Goal: Check status: Check status

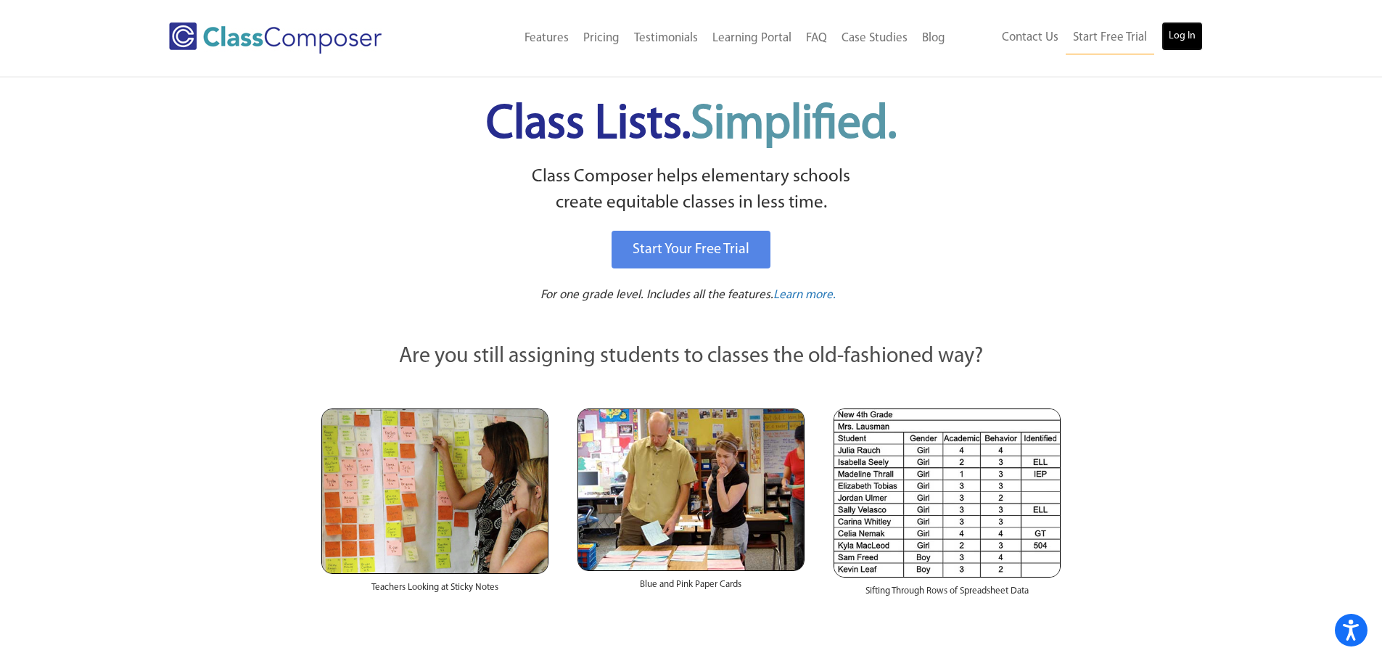
click at [1174, 25] on link "Log In" at bounding box center [1181, 36] width 41 height 29
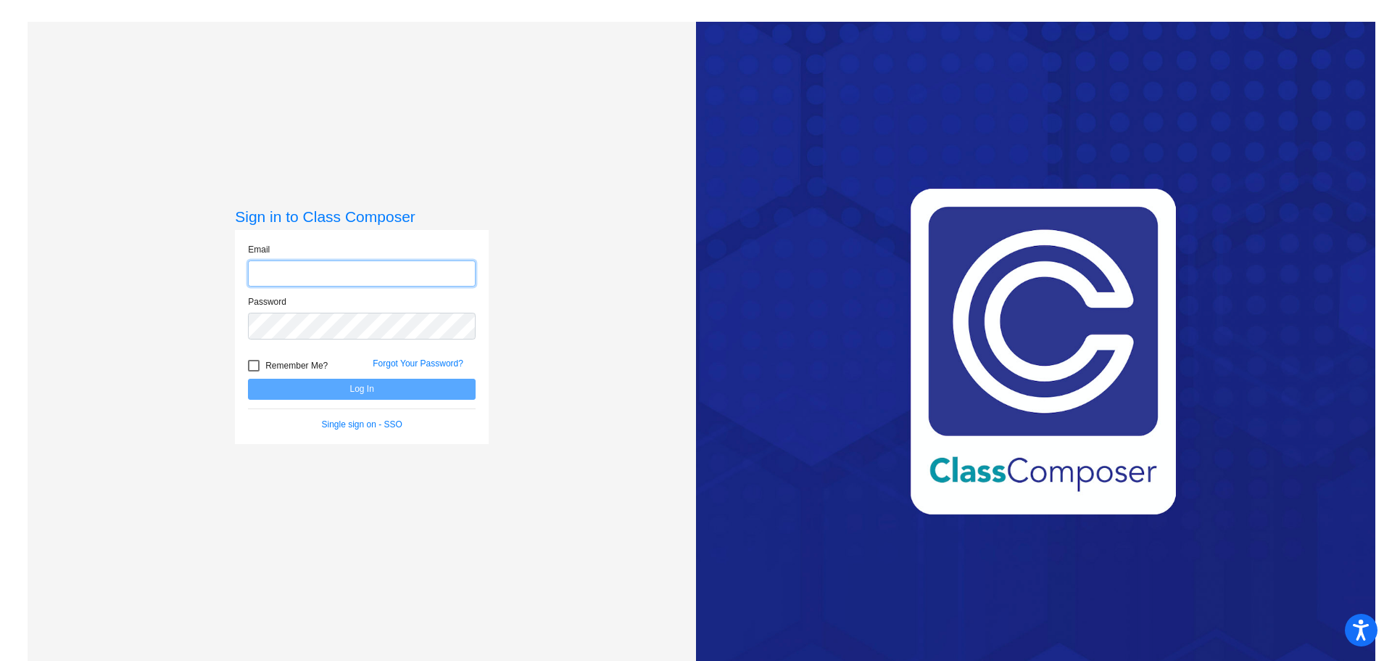
type input "[EMAIL_ADDRESS][DOMAIN_NAME]"
click at [252, 366] on div at bounding box center [254, 366] width 12 height 12
click at [253, 371] on input "Remember Me?" at bounding box center [253, 371] width 1 height 1
checkbox input "true"
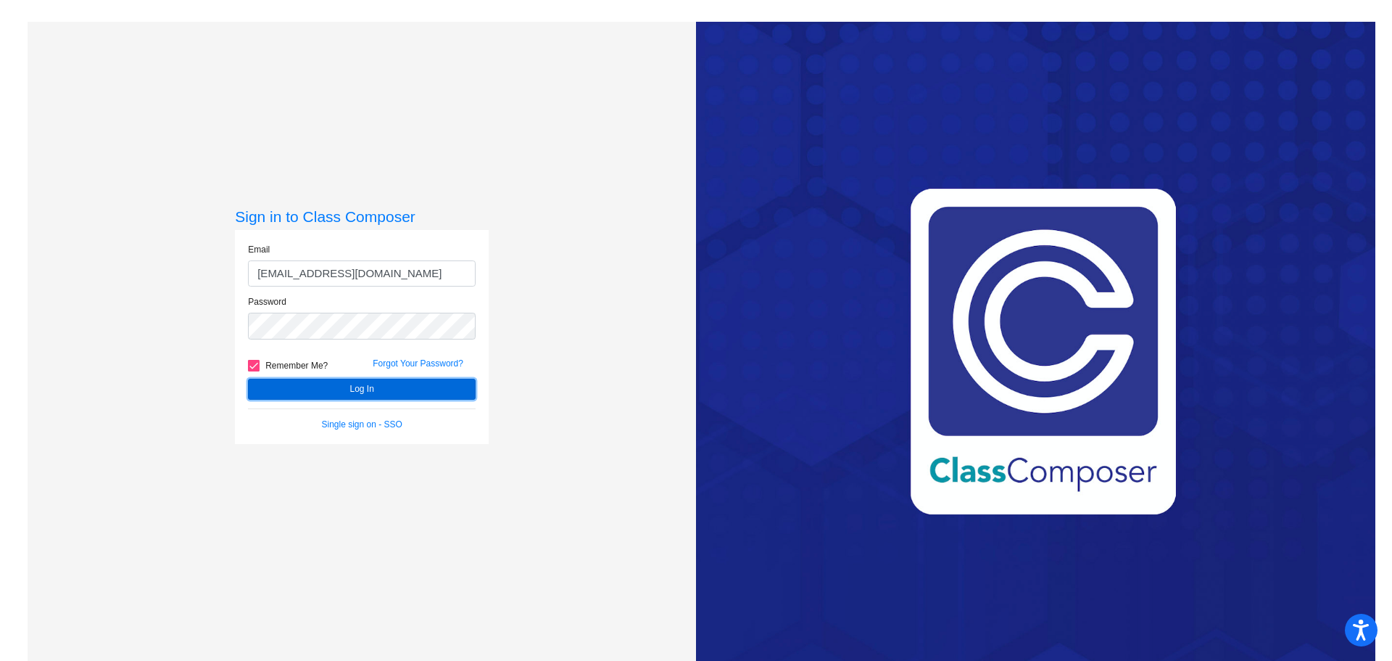
click at [278, 389] on button "Log In" at bounding box center [362, 389] width 228 height 21
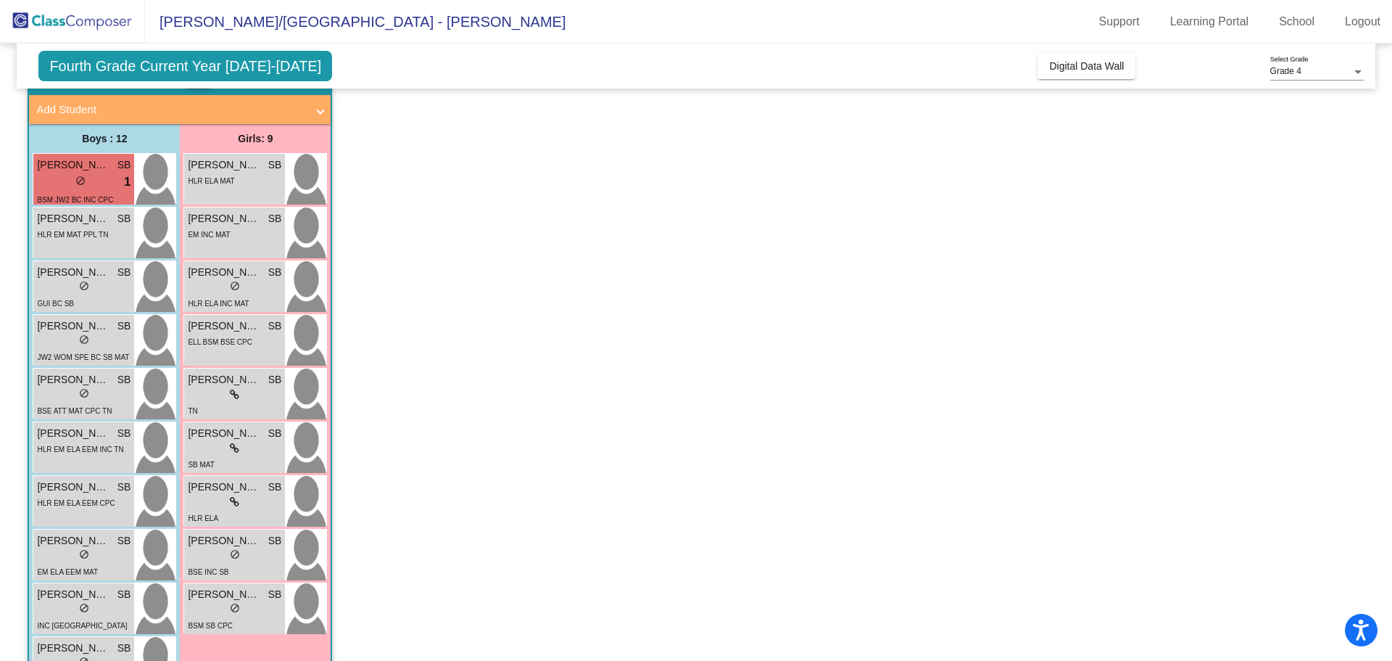
scroll to position [73, 0]
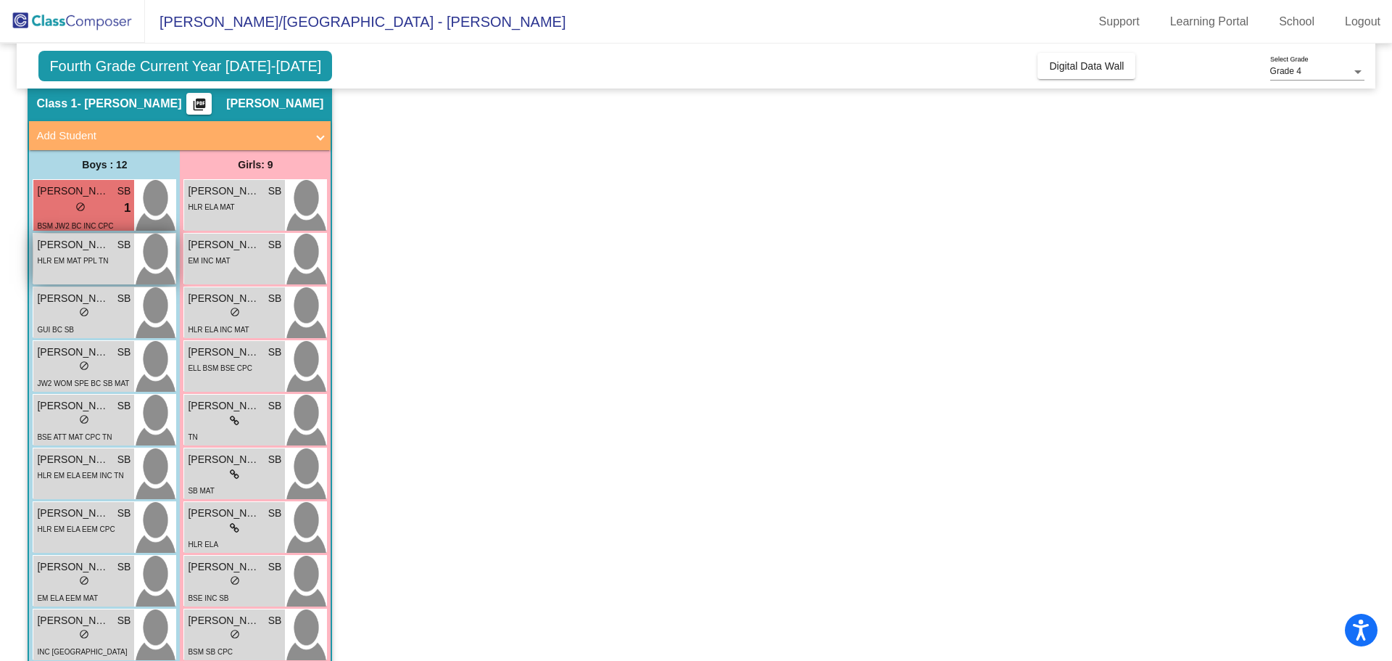
click at [80, 266] on div "HLR EM MAT PPL TN" at bounding box center [72, 259] width 71 height 15
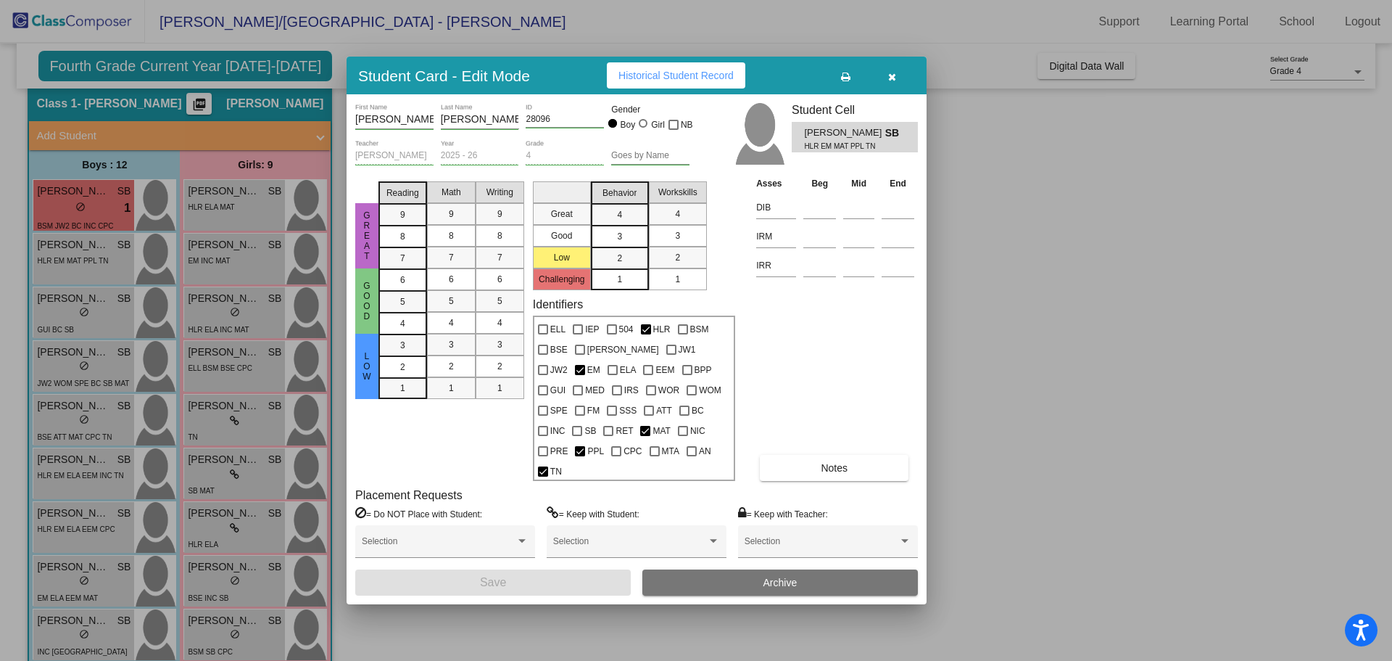
click at [894, 82] on icon "button" at bounding box center [892, 77] width 8 height 10
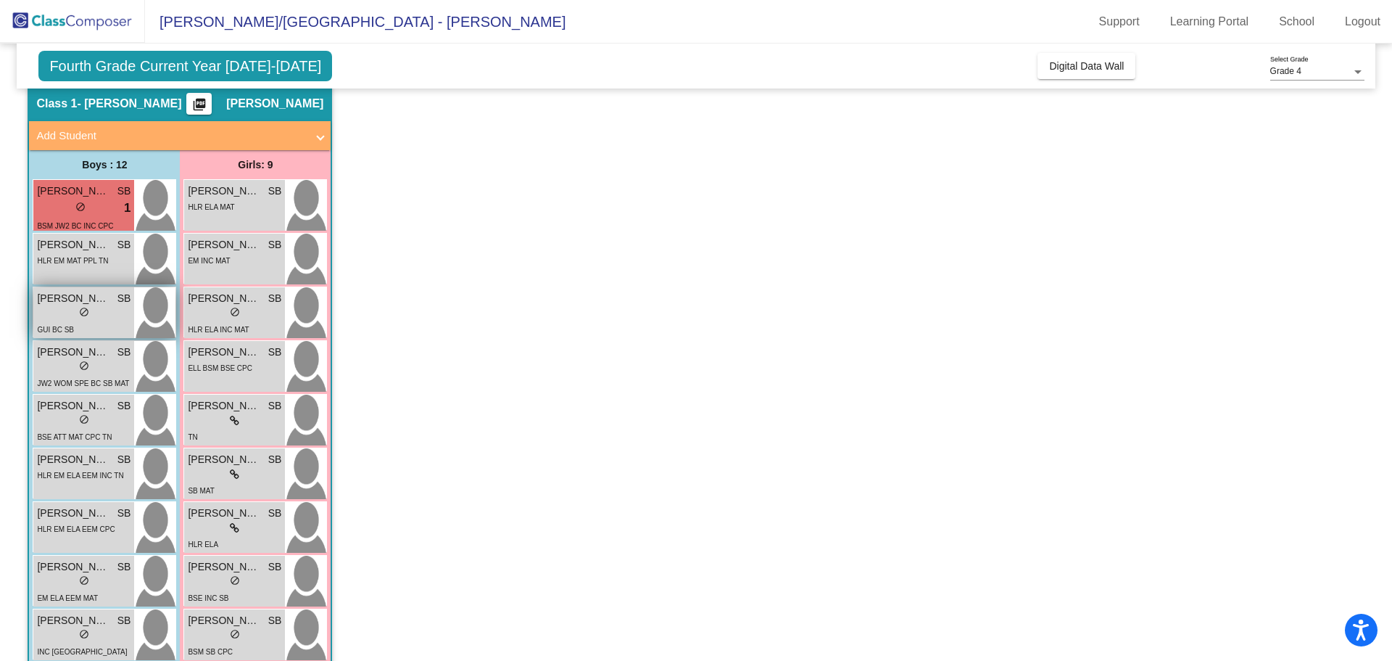
click at [120, 321] on div "GUI BC SB [GEOGRAPHIC_DATA]" at bounding box center [84, 336] width 94 height 30
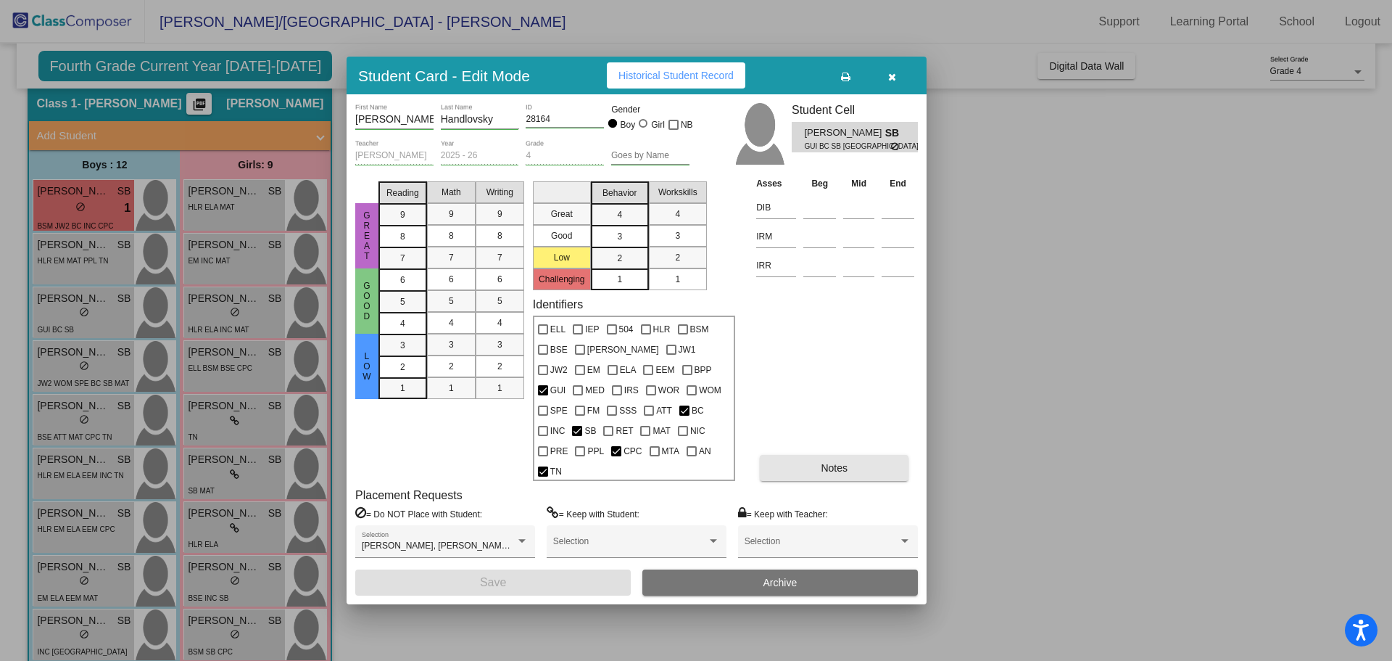
click at [828, 466] on button "Notes" at bounding box center [834, 468] width 149 height 26
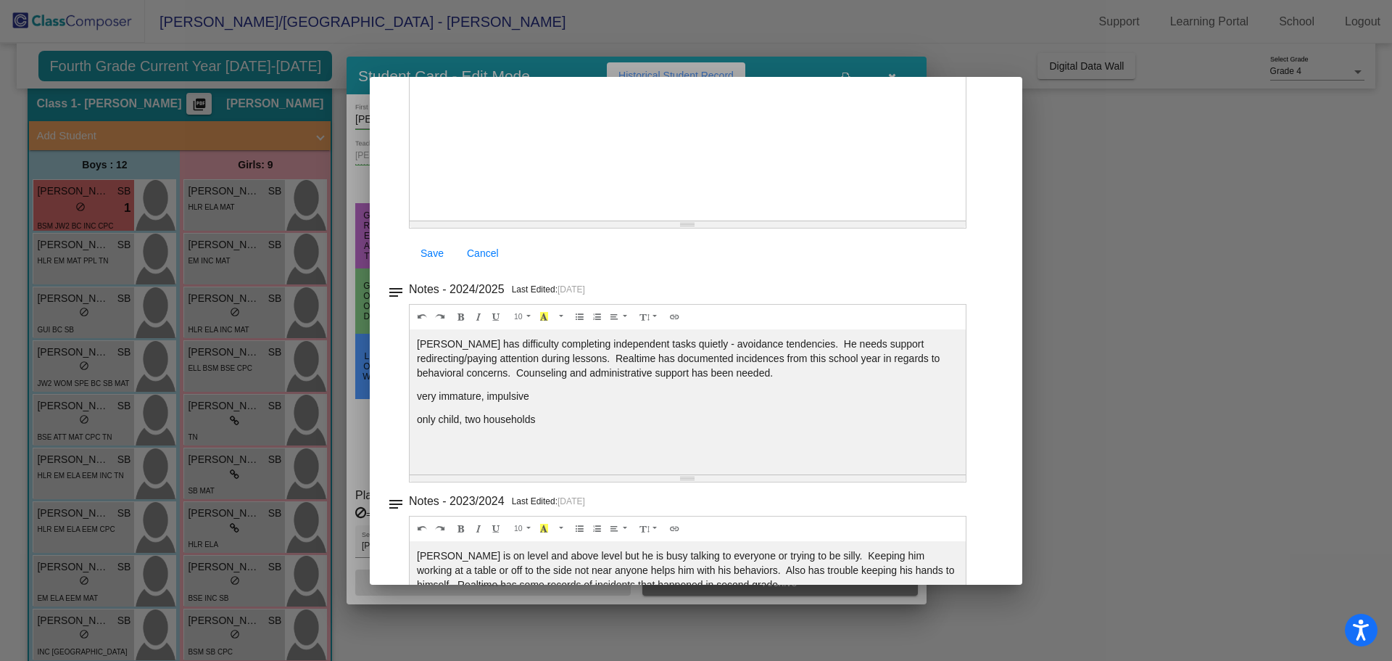
scroll to position [0, 0]
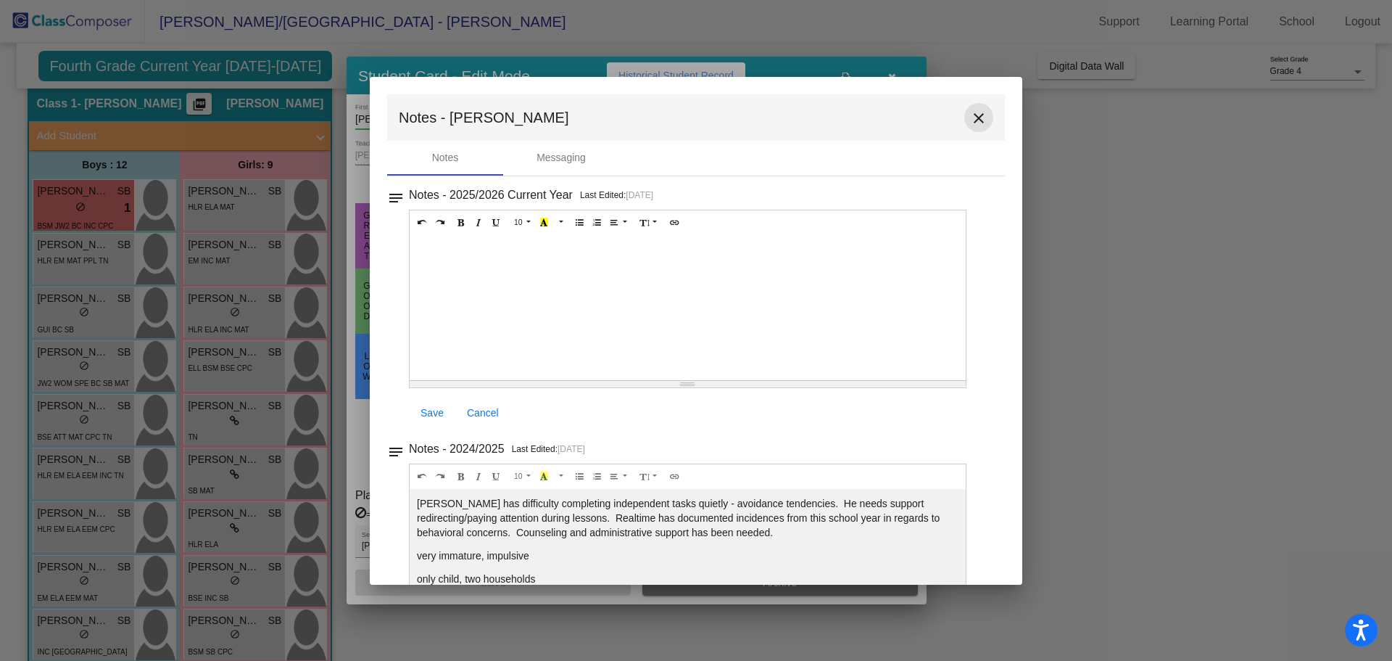
click at [974, 117] on mat-icon "close" at bounding box center [978, 118] width 17 height 17
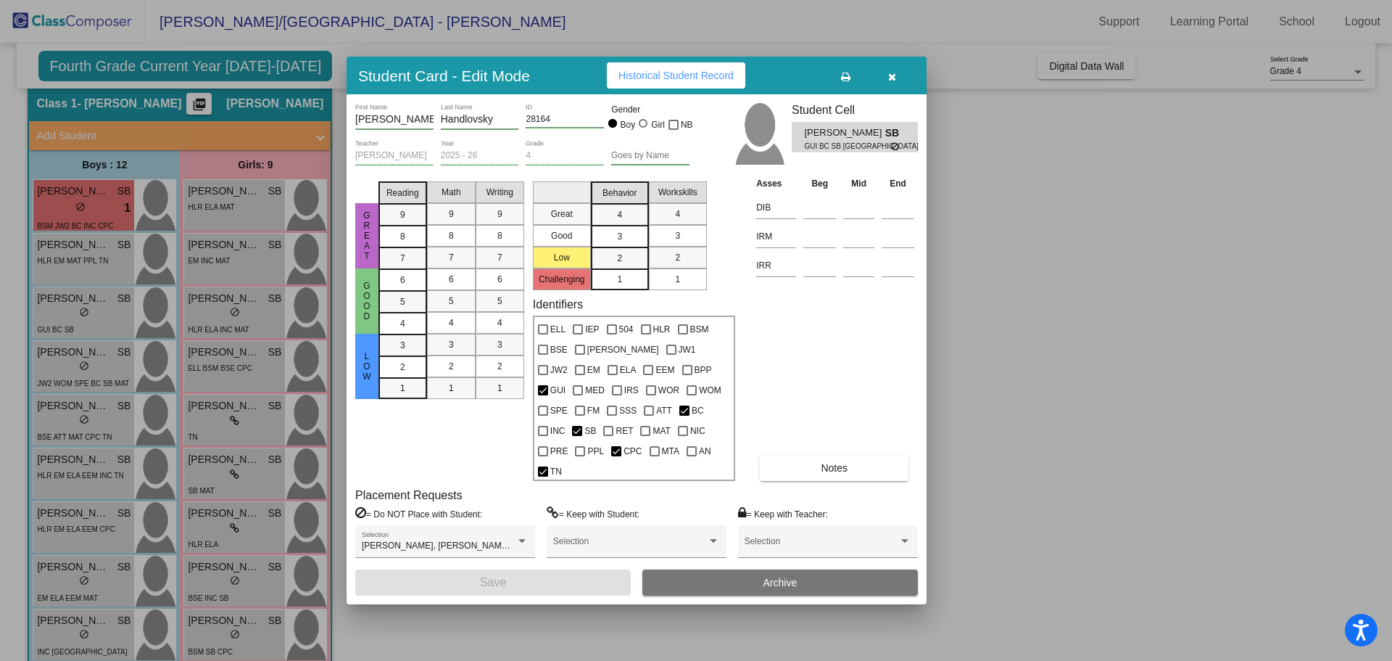
click at [891, 82] on icon "button" at bounding box center [892, 77] width 8 height 10
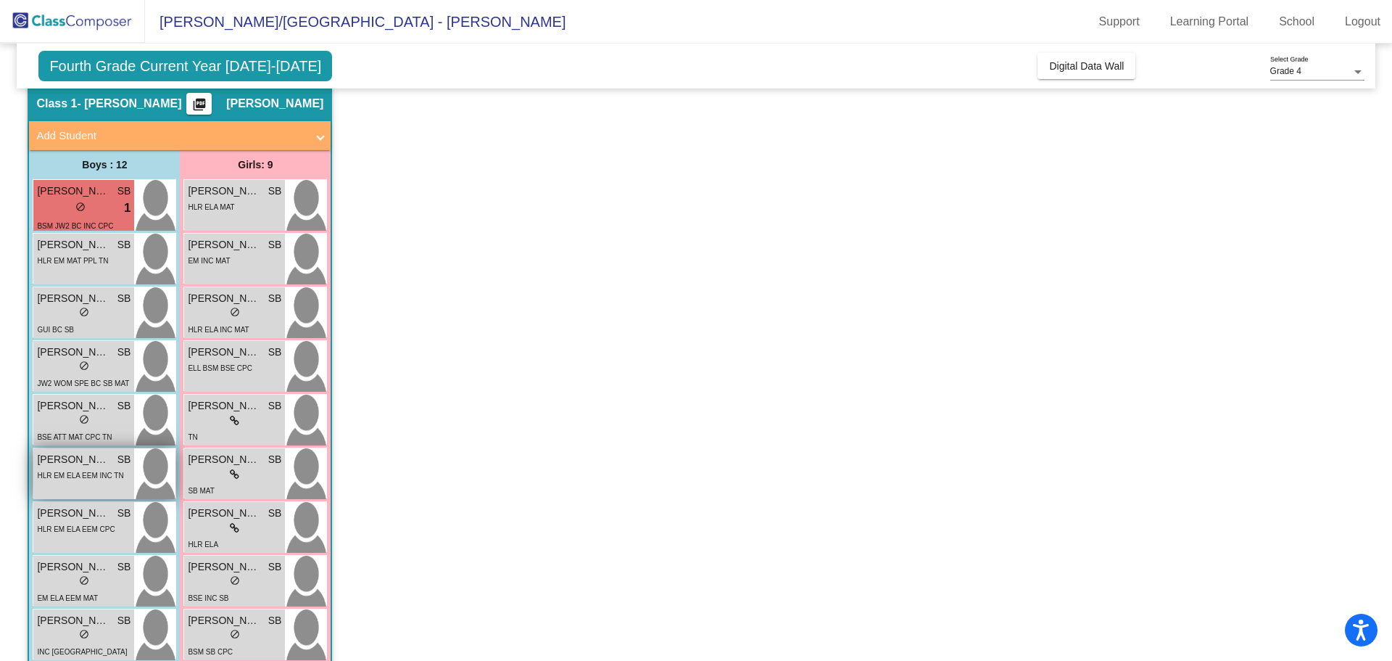
click at [74, 479] on span "HLR EM ELA EEM INC TN" at bounding box center [80, 475] width 86 height 8
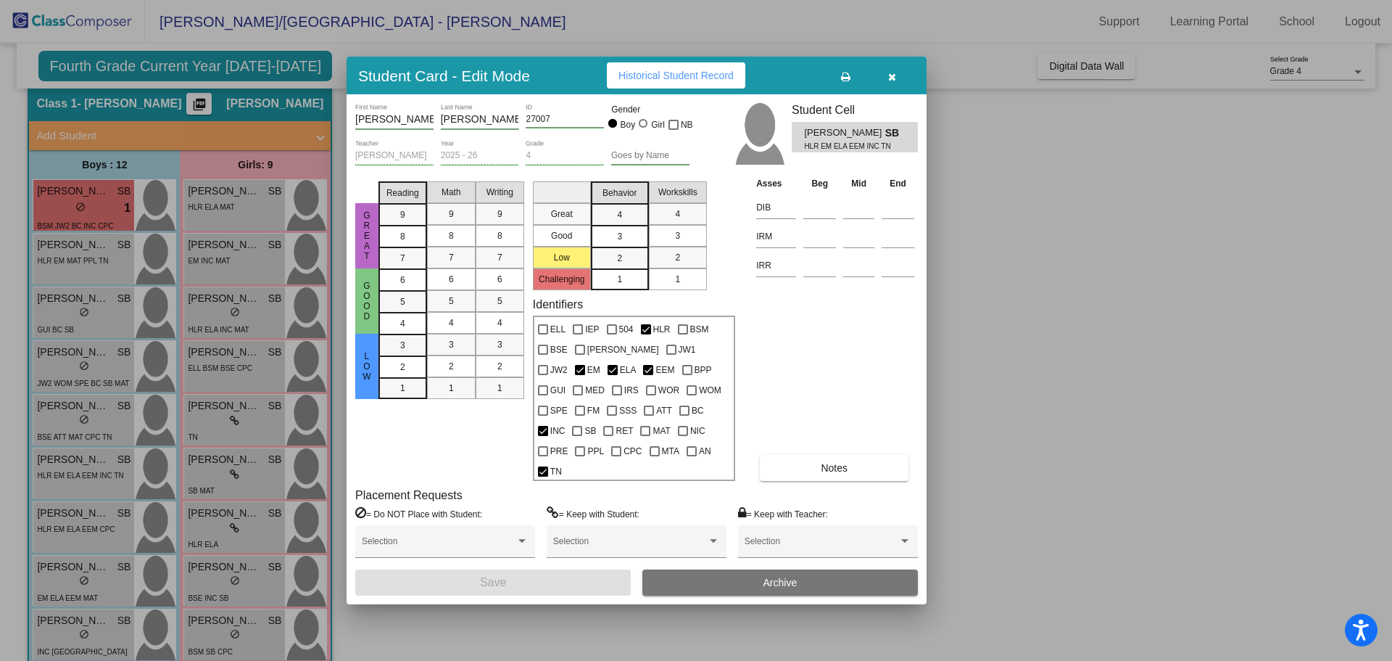
click at [887, 86] on button "button" at bounding box center [892, 75] width 46 height 26
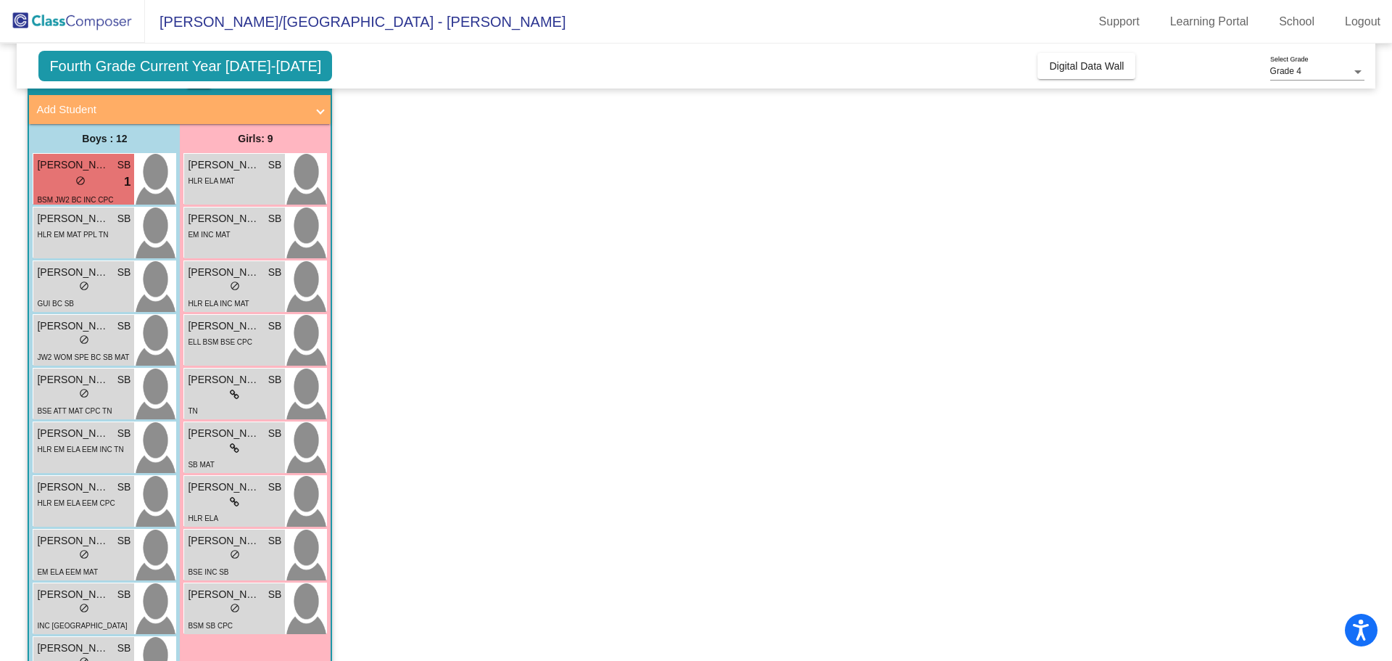
scroll to position [73, 0]
